Goal: Complete application form

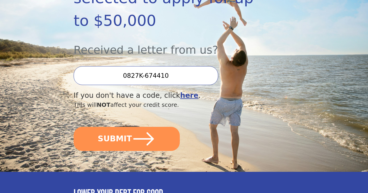
scroll to position [159, 0]
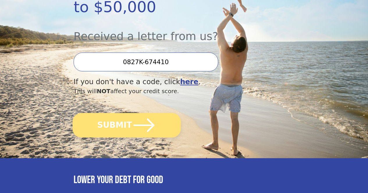
click at [135, 128] on button "SUBMIT" at bounding box center [126, 125] width 108 height 25
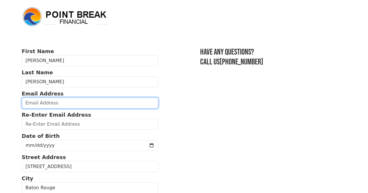
click at [58, 103] on input "email" at bounding box center [90, 103] width 137 height 11
type input "jstewart@vcsinc.com"
type input "(225) 751-2741"
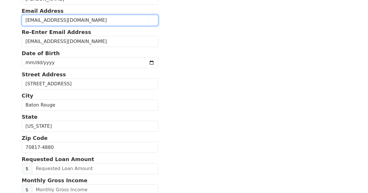
scroll to position [84, 0]
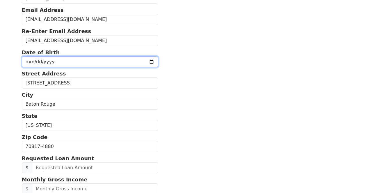
click at [72, 66] on input "date" at bounding box center [90, 61] width 137 height 11
click at [50, 66] on input "date" at bounding box center [90, 61] width 137 height 11
click at [54, 66] on input "date" at bounding box center [90, 61] width 137 height 11
click at [53, 65] on input "date" at bounding box center [90, 61] width 137 height 11
type input "1970-09-22"
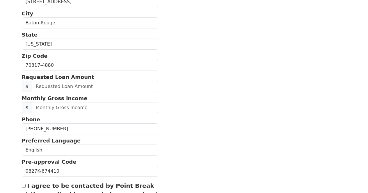
scroll to position [166, 0]
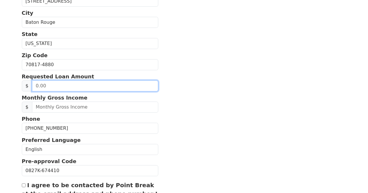
click at [56, 92] on input "text" at bounding box center [95, 86] width 126 height 11
type input "50,000.00"
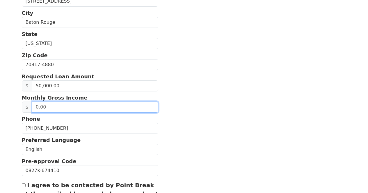
click at [46, 113] on input "text" at bounding box center [95, 107] width 126 height 11
type input "8,000.00"
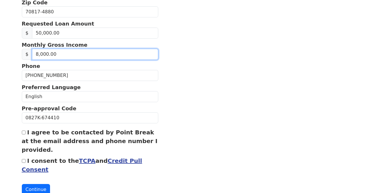
scroll to position [220, 0]
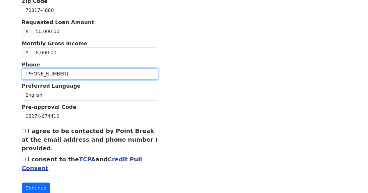
drag, startPoint x: 61, startPoint y: 86, endPoint x: 38, endPoint y: 87, distance: 23.9
click at [38, 80] on input "(225) 751-2741" at bounding box center [90, 74] width 137 height 11
type input "(225) 806-0256"
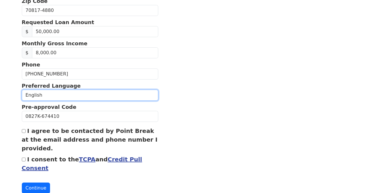
click at [120, 101] on select "English Spanish" at bounding box center [90, 95] width 137 height 11
click at [22, 101] on select "English Spanish" at bounding box center [90, 95] width 137 height 11
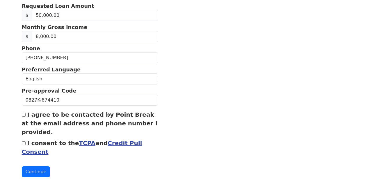
click at [24, 113] on input "I agree to be contacted by Point Break at the email address and phone number I …" at bounding box center [24, 115] width 4 height 4
checkbox input "true"
click at [23, 142] on input "I consent to the TCPA and Credit Pull Consent" at bounding box center [24, 144] width 4 height 4
checkbox input "true"
click at [33, 169] on button "Continue" at bounding box center [36, 172] width 29 height 11
